Goal: Information Seeking & Learning: Learn about a topic

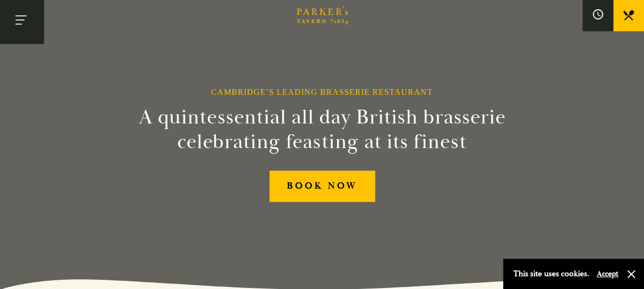
click at [22, 20] on button "Toggle navigation" at bounding box center [22, 22] width 44 height 44
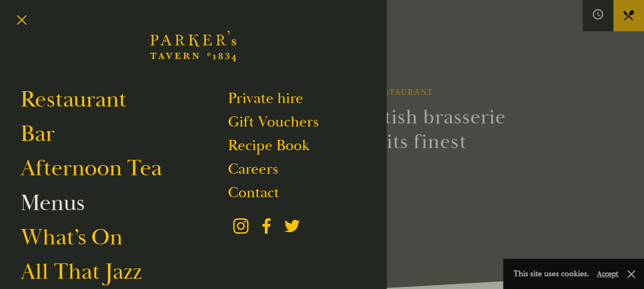
click at [54, 202] on link "Menus" at bounding box center [52, 202] width 64 height 29
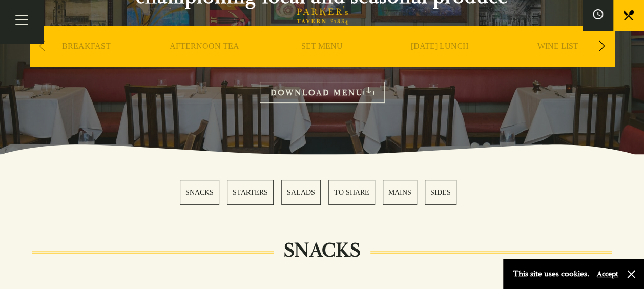
scroll to position [154, 0]
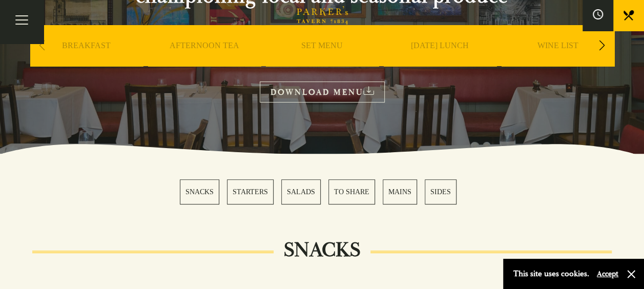
click at [408, 197] on link "MAINS" at bounding box center [400, 191] width 34 height 25
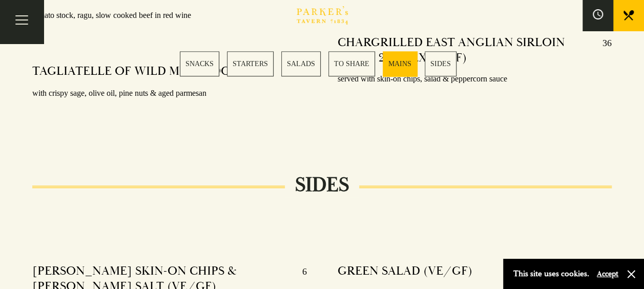
scroll to position [2370, 0]
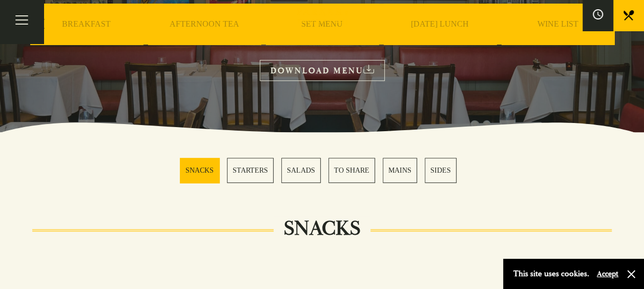
scroll to position [154, 0]
